Goal: Find specific page/section: Find specific page/section

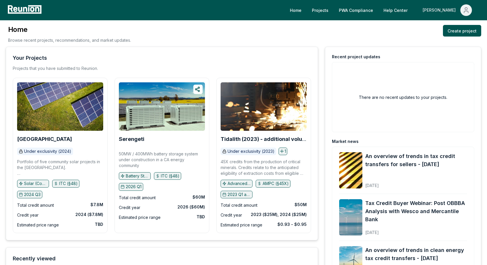
click at [468, 10] on icon "Main" at bounding box center [465, 10] width 7 height 7
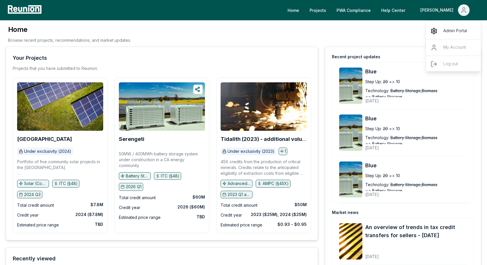
click at [445, 30] on p "Admin Portal" at bounding box center [455, 31] width 24 height 7
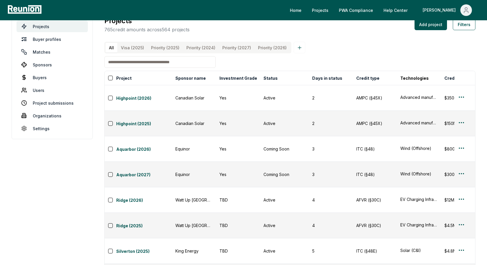
scroll to position [14, 0]
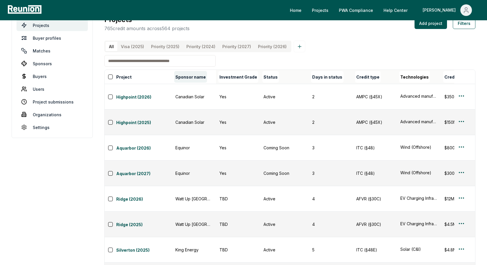
click at [190, 77] on button "Sponsor name" at bounding box center [190, 77] width 33 height 12
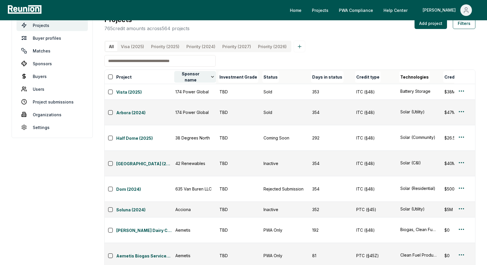
click at [190, 77] on button "Sponsor name" at bounding box center [195, 77] width 42 height 12
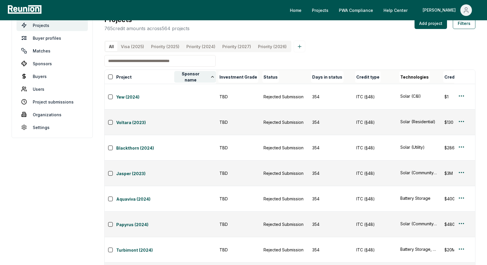
click at [194, 77] on button "Sponsor name" at bounding box center [195, 77] width 42 height 12
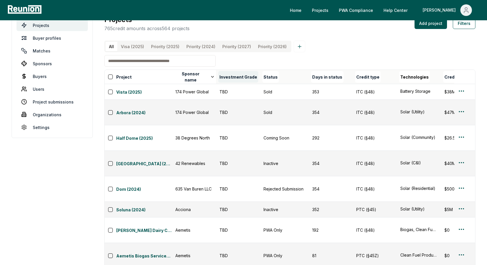
click at [240, 77] on button "Investment Grade" at bounding box center [238, 77] width 40 height 12
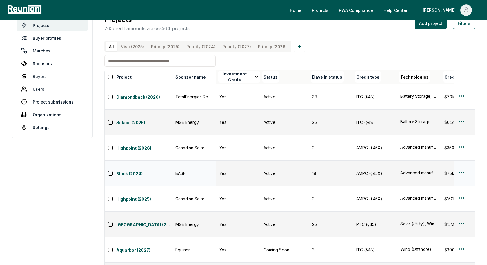
scroll to position [0, 0]
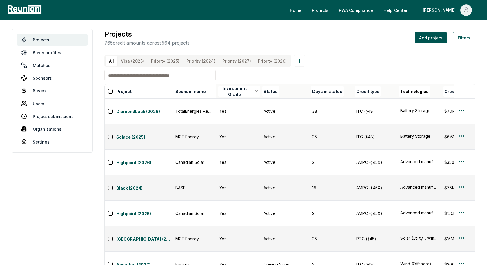
click at [267, 62] on \(2026\) "Priority (2026)" at bounding box center [272, 61] width 36 height 10
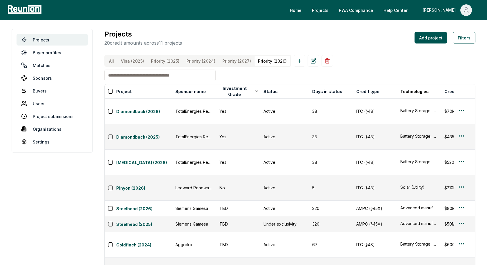
click at [235, 60] on \(2027\) "Priority (2027)" at bounding box center [237, 61] width 36 height 10
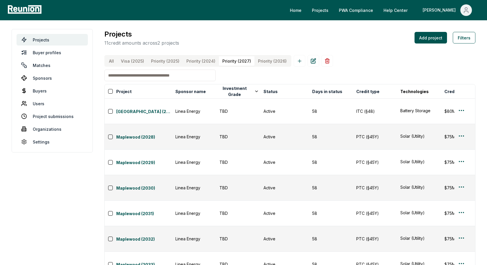
click at [113, 63] on button "All" at bounding box center [111, 61] width 12 height 10
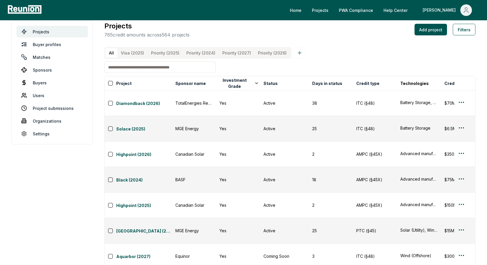
scroll to position [14, 0]
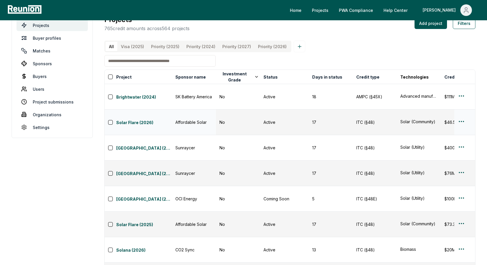
scroll to position [0, 0]
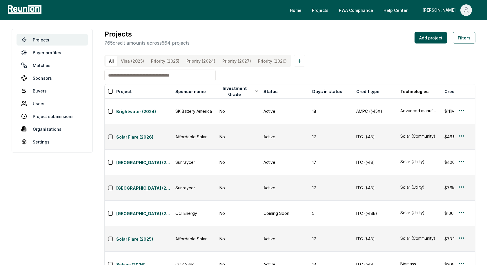
click at [372, 62] on div "All Visa (2025) Priority (2025) Priority (2024) Priority (2027) Priority (2026)" at bounding box center [289, 61] width 371 height 12
click at [358, 30] on div "Projects 765 credit amounts across 564 projects Add project Filters" at bounding box center [289, 37] width 371 height 17
